Goal: Task Accomplishment & Management: Use online tool/utility

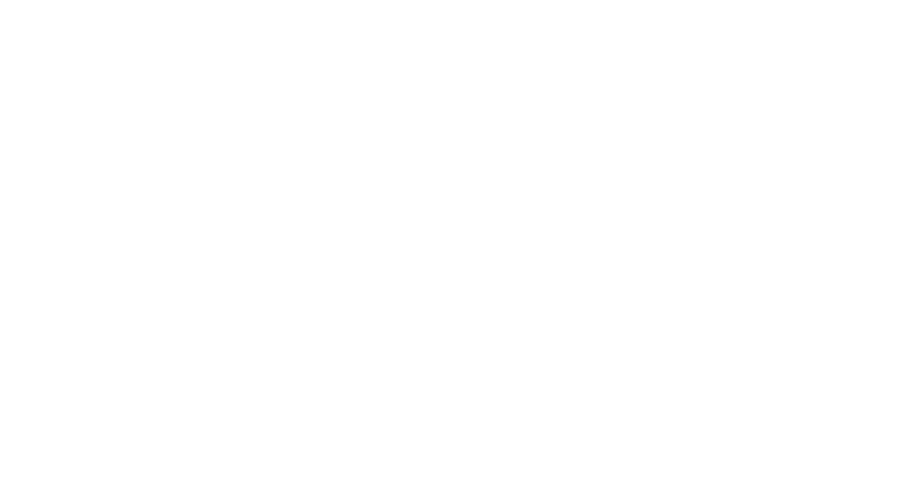
select select "WEEK"
select select "MONTH"
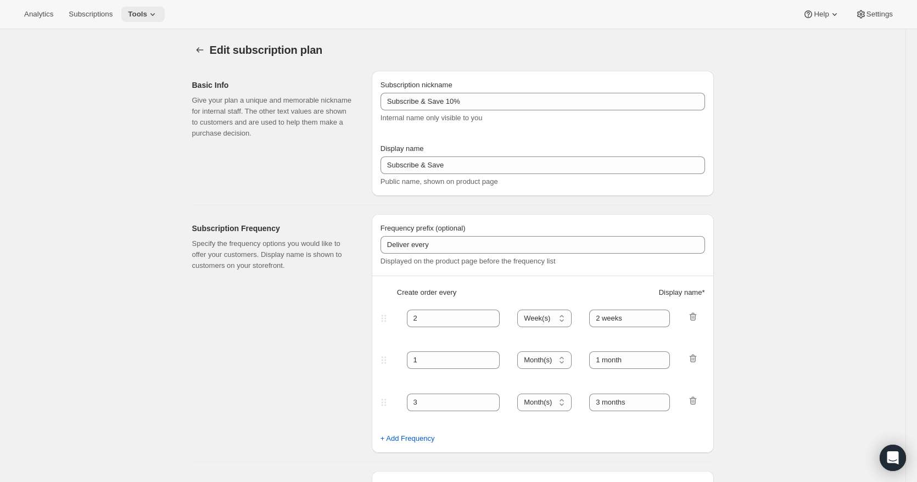
click at [147, 11] on icon at bounding box center [152, 14] width 11 height 11
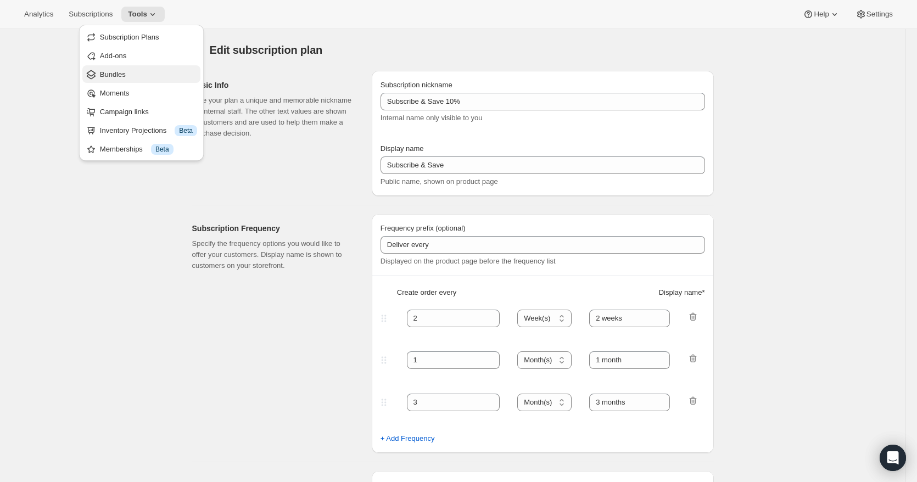
click at [132, 74] on span "Bundles" at bounding box center [148, 74] width 97 height 11
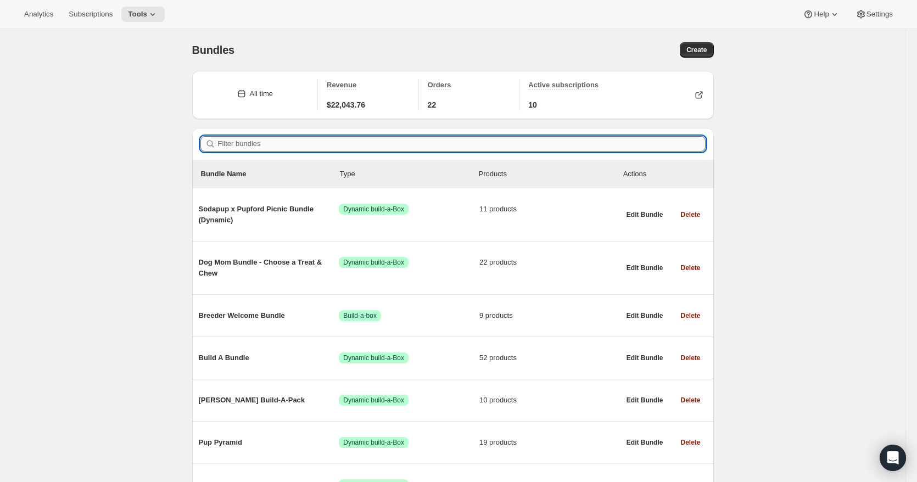
click at [270, 144] on input "Filter bundles" at bounding box center [462, 143] width 488 height 15
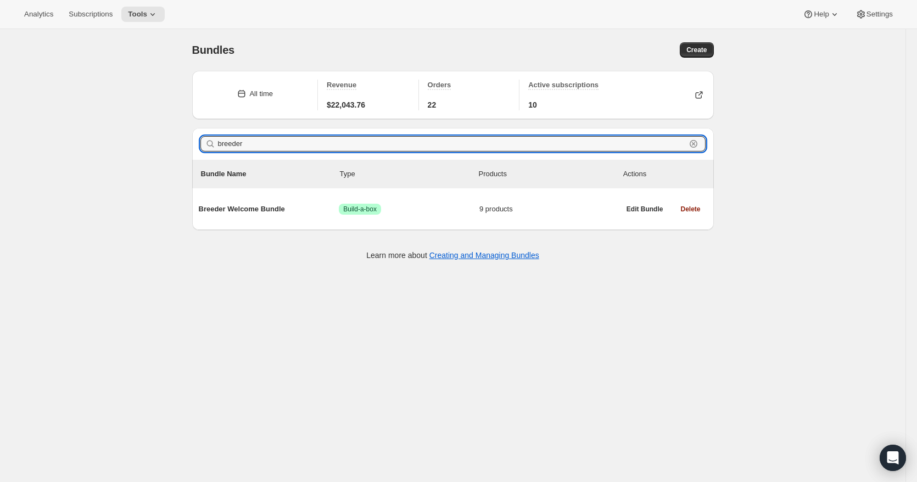
type input "breeder"
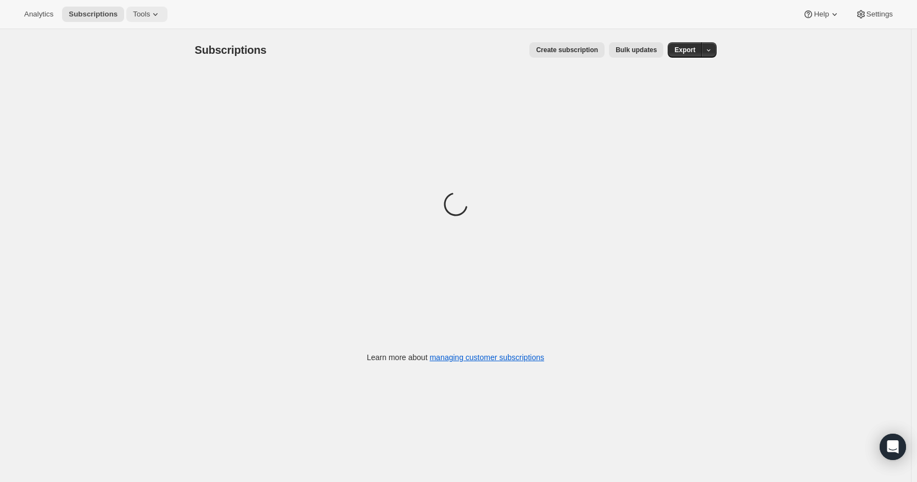
click at [140, 11] on span "Tools" at bounding box center [141, 14] width 17 height 9
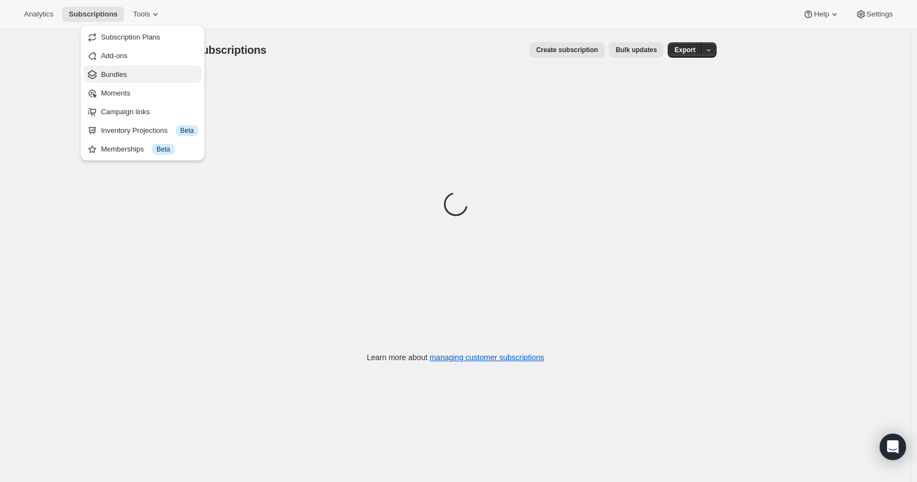
click at [133, 73] on span "Bundles" at bounding box center [149, 74] width 97 height 11
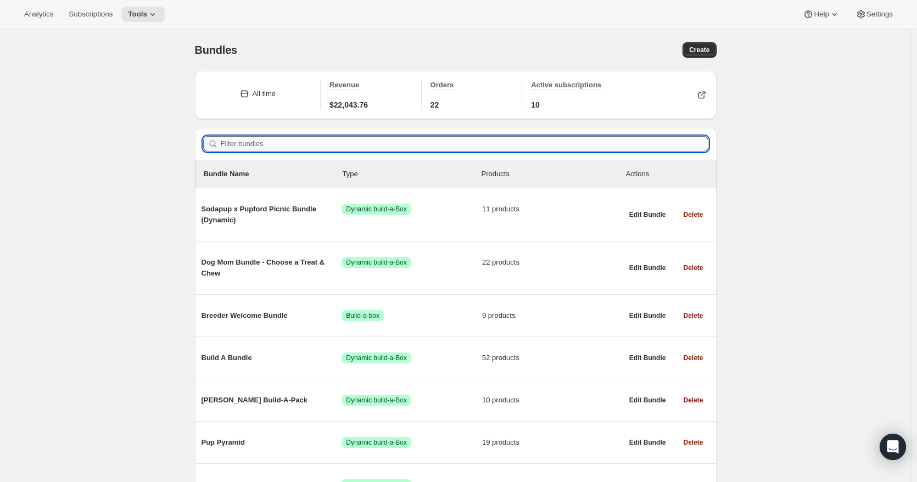
click at [333, 148] on input "Filter bundles" at bounding box center [465, 143] width 488 height 15
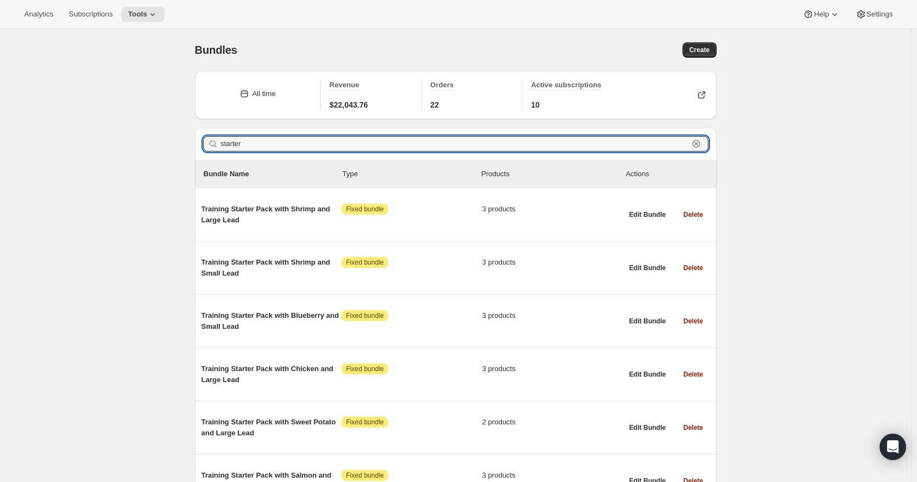
drag, startPoint x: 197, startPoint y: 140, endPoint x: 142, endPoint y: 146, distance: 55.2
paste input "Training Treat Starter Pack"
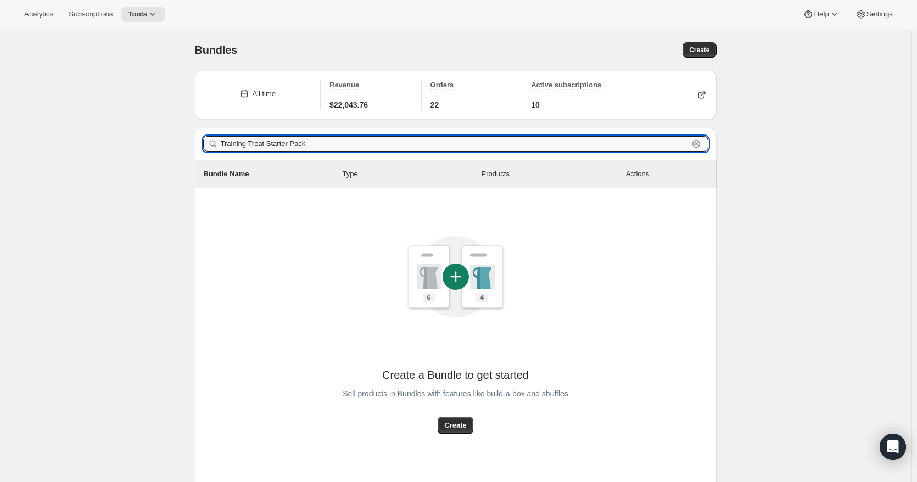
type input "Training Treat Starter Pack"
drag, startPoint x: 310, startPoint y: 146, endPoint x: 156, endPoint y: 144, distance: 153.8
click at [156, 144] on div "Bundles. This page is ready Bundles Create All time Revenue $22,043.76 Orders 2…" at bounding box center [455, 284] width 911 height 511
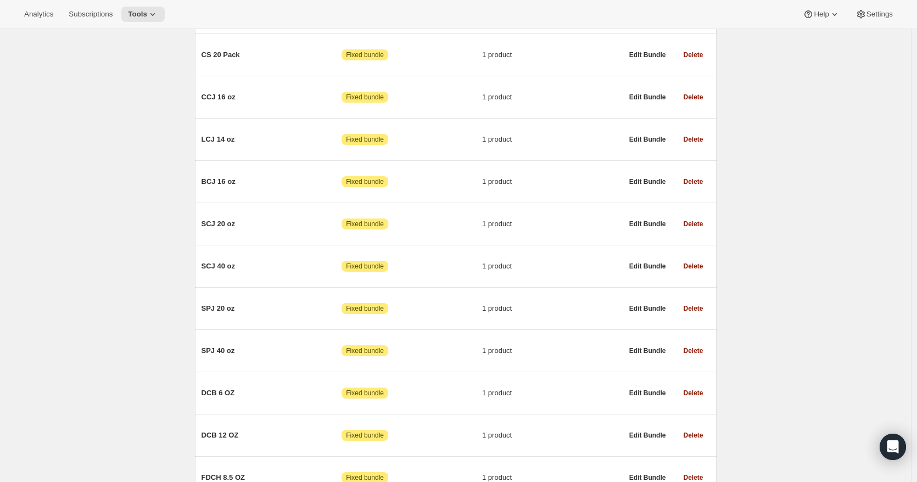
scroll to position [11220, 0]
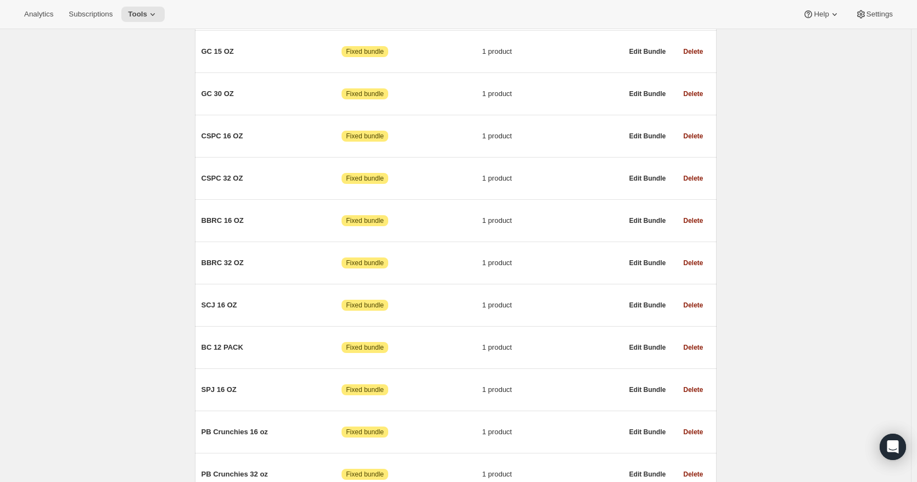
drag, startPoint x: 948, startPoint y: 330, endPoint x: 936, endPoint y: 444, distance: 114.8
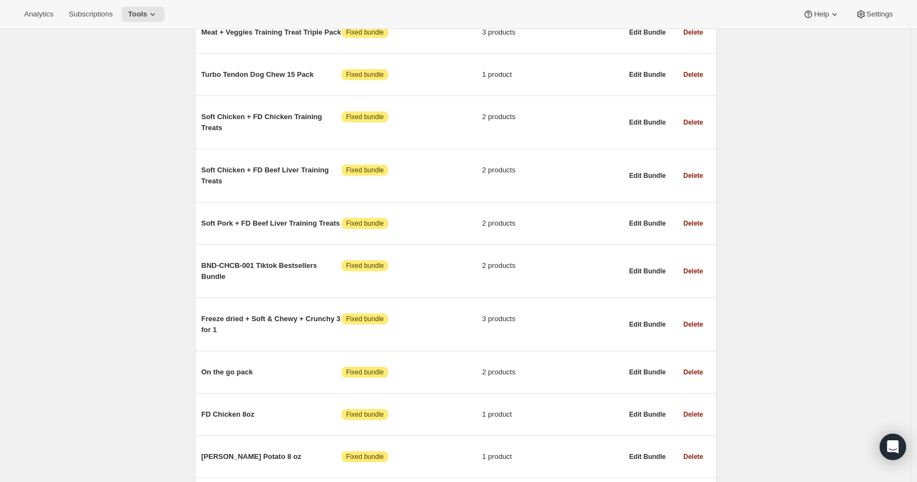
scroll to position [7980, 0]
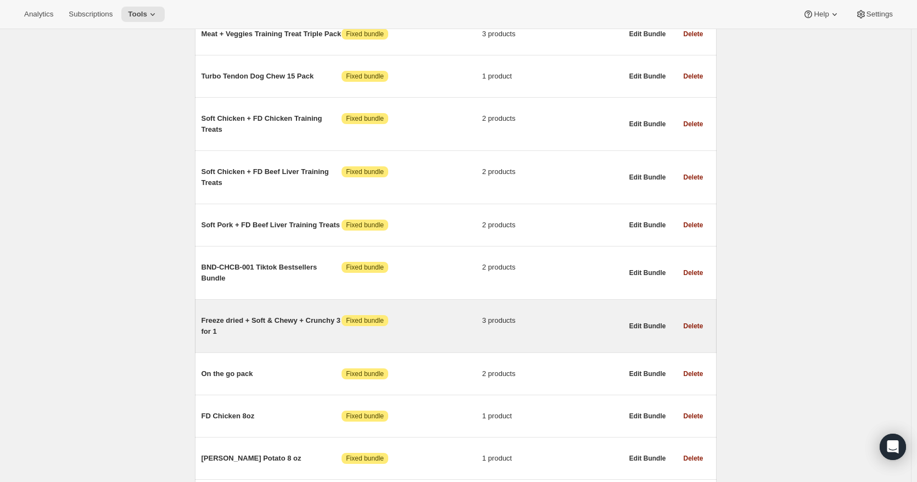
click at [568, 315] on span "3 products" at bounding box center [552, 320] width 141 height 11
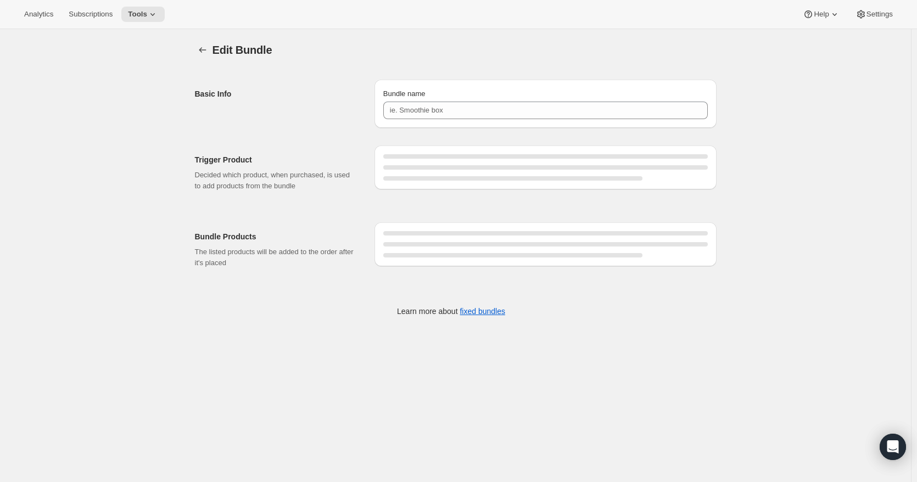
type input "Training Treat Starter Pack"
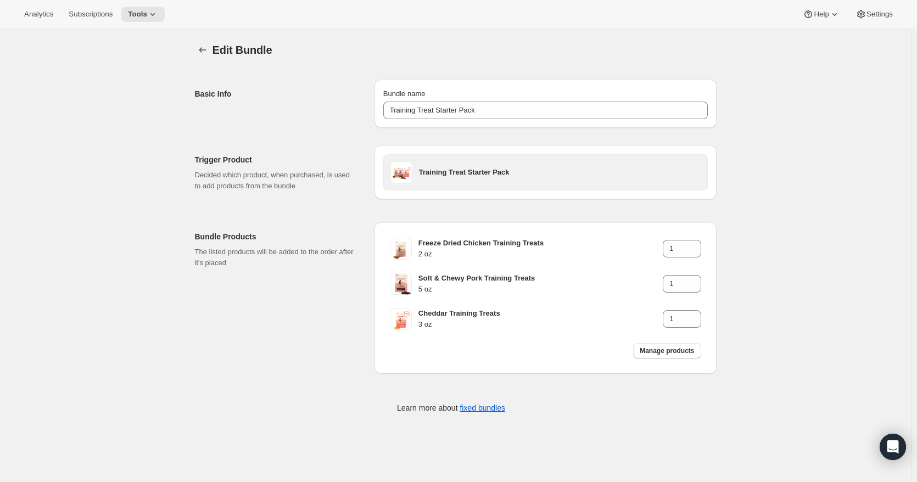
click at [484, 174] on h3 "Training Treat Starter Pack" at bounding box center [560, 172] width 282 height 11
click at [515, 170] on h3 "Training Treat Starter Pack" at bounding box center [560, 172] width 282 height 11
